Goal: Information Seeking & Learning: Learn about a topic

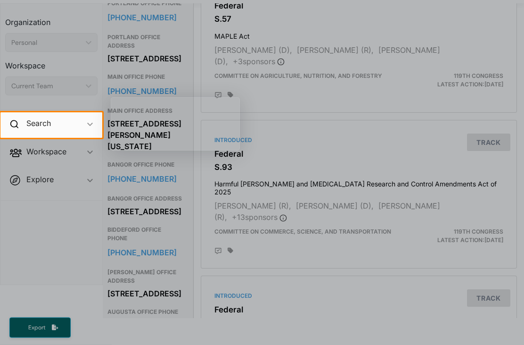
scroll to position [30, 0]
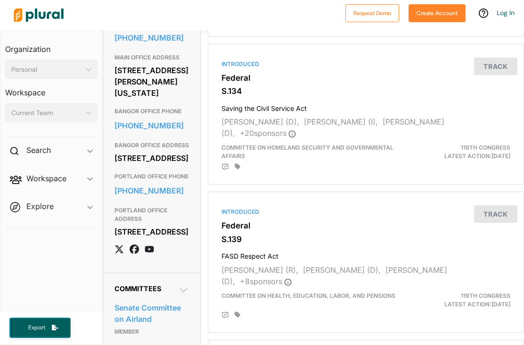
scroll to position [797, 0]
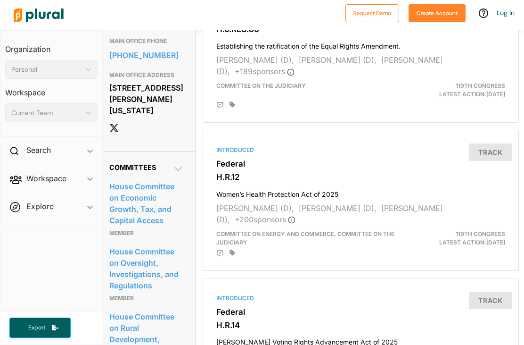
scroll to position [748, 5]
